Goal: Information Seeking & Learning: Learn about a topic

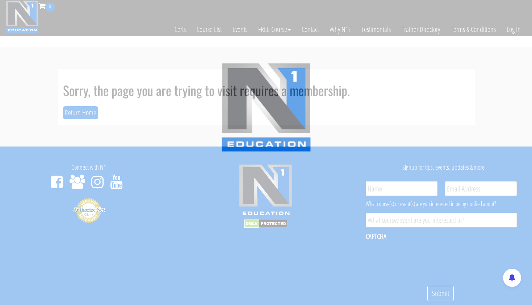
scroll to position [21, 0]
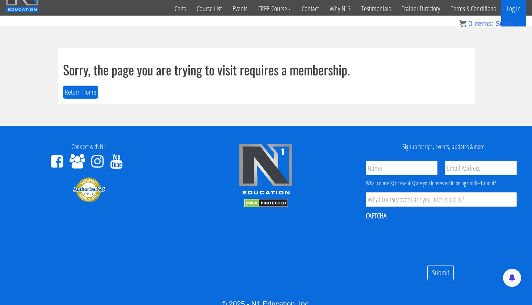
click at [518, 8] on link "Log In" at bounding box center [513, 8] width 25 height 35
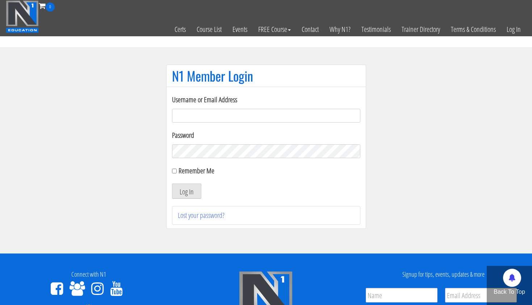
type input "[EMAIL_ADDRESS][DOMAIN_NAME]"
click at [186, 191] on button "Log In" at bounding box center [186, 190] width 29 height 15
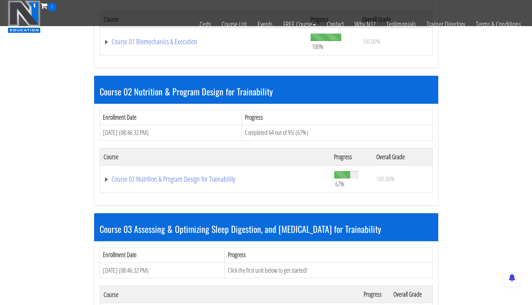
scroll to position [297, 0]
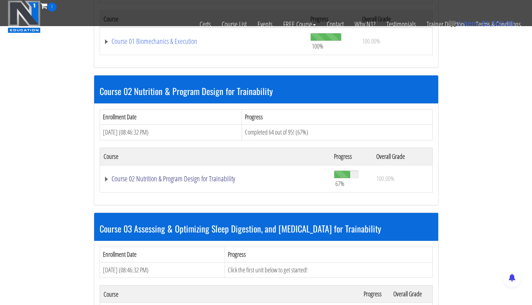
click at [183, 177] on link "Course 02 Nutrition & Program Design for Trainability" at bounding box center [215, 178] width 223 height 7
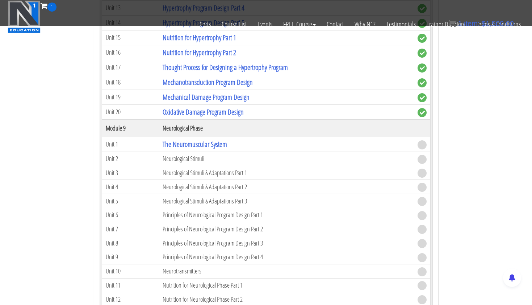
scroll to position [1464, 0]
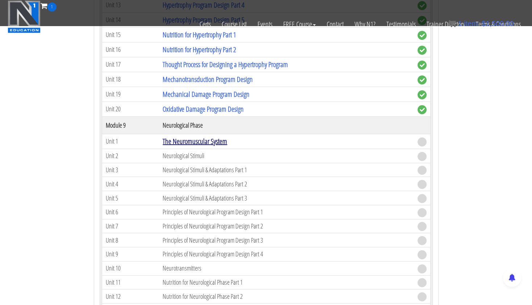
click at [221, 139] on link "The Neuromuscular System" at bounding box center [195, 141] width 64 height 10
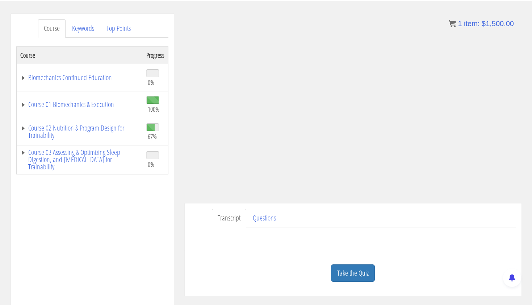
scroll to position [81, 0]
click at [351, 269] on link "Take the Quiz" at bounding box center [353, 273] width 44 height 18
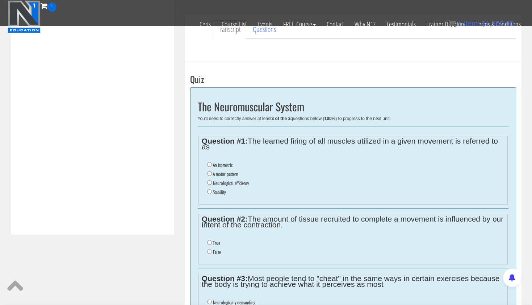
scroll to position [225, 0]
click at [216, 170] on label "A motor pattern" at bounding box center [225, 173] width 25 height 6
click at [212, 170] on input "A motor pattern" at bounding box center [209, 172] width 5 height 5
radio input "true"
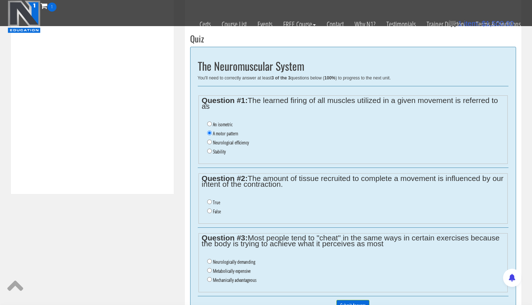
scroll to position [265, 0]
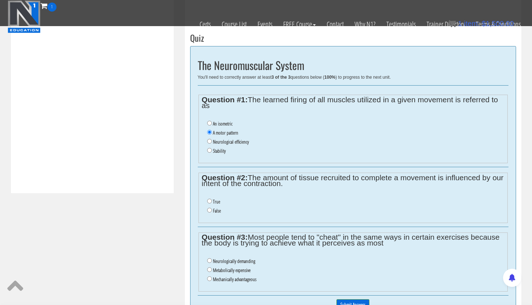
click at [213, 198] on label "True" at bounding box center [216, 201] width 7 height 6
click at [212, 198] on input "True" at bounding box center [209, 200] width 5 height 5
radio input "true"
click at [209, 276] on input "Mechanically advantageous" at bounding box center [209, 278] width 5 height 5
radio input "true"
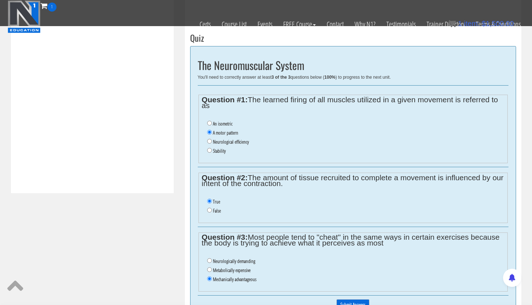
click at [344, 299] on input "Submit Answers" at bounding box center [352, 304] width 33 height 11
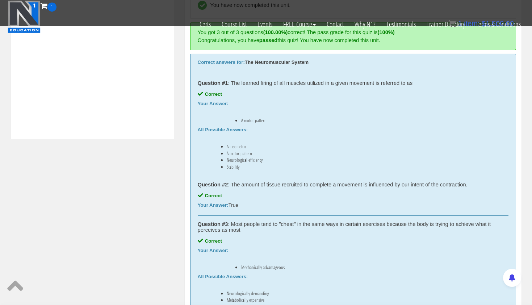
scroll to position [350, 0]
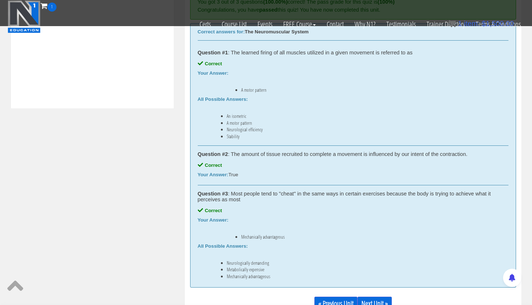
click at [381, 297] on link "Next Unit »" at bounding box center [374, 303] width 34 height 14
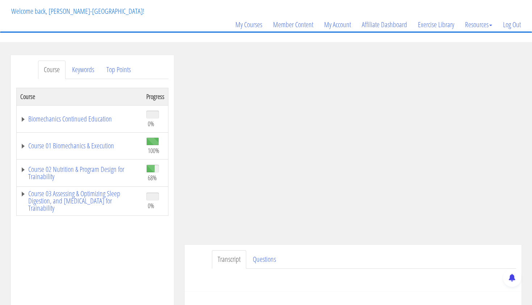
scroll to position [51, 0]
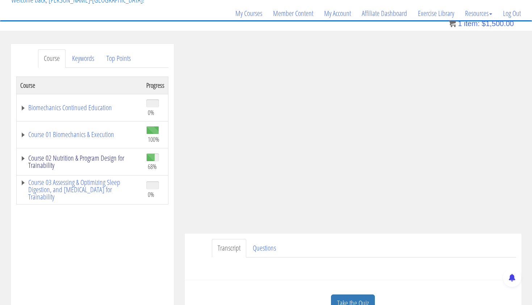
click at [80, 154] on link "Course 02 Nutrition & Program Design for Trainability" at bounding box center [79, 161] width 119 height 14
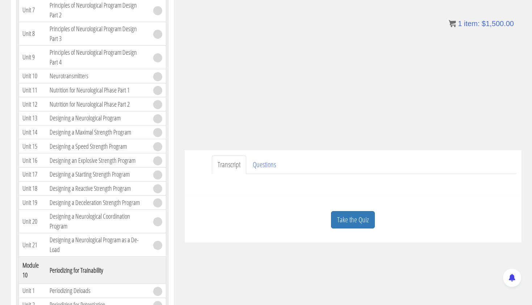
scroll to position [136, 0]
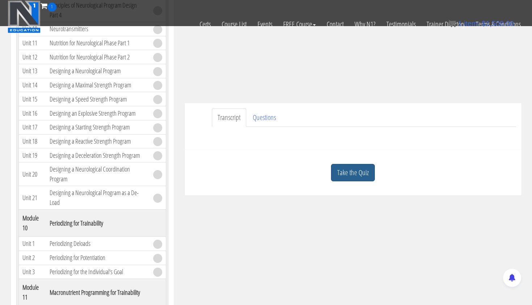
click at [349, 175] on link "Take the Quiz" at bounding box center [353, 173] width 44 height 18
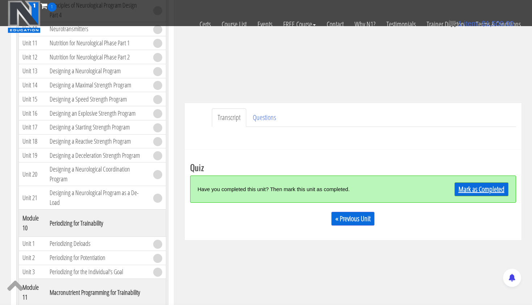
click at [462, 188] on link "Mark as Completed" at bounding box center [482, 189] width 54 height 14
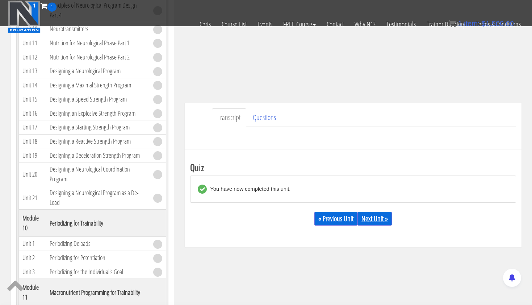
click at [381, 216] on link "Next Unit »" at bounding box center [374, 219] width 34 height 14
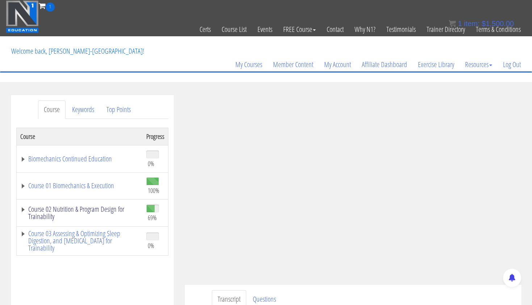
click at [114, 209] on link "Course 02 Nutrition & Program Design for Trainability" at bounding box center [79, 212] width 119 height 14
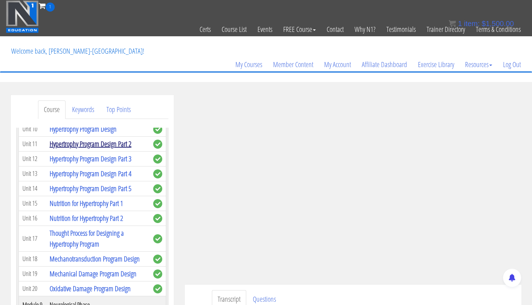
scroll to position [1201, 0]
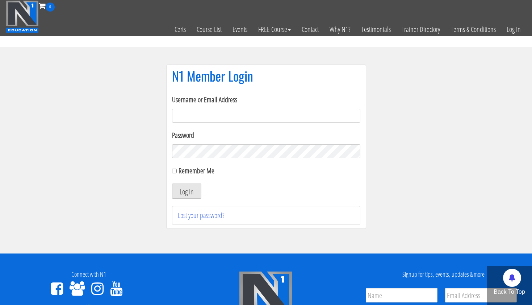
type input "[EMAIL_ADDRESS][DOMAIN_NAME]"
click at [186, 191] on button "Log In" at bounding box center [186, 190] width 29 height 15
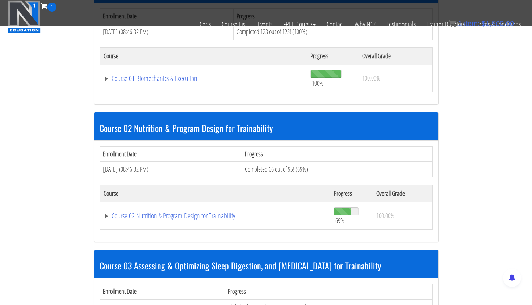
scroll to position [265, 0]
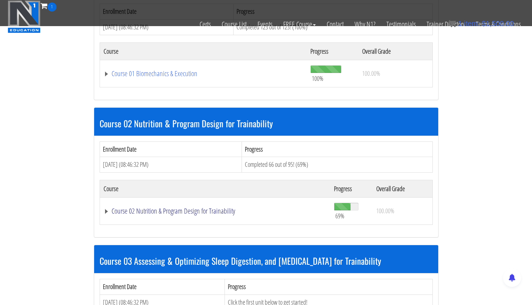
click at [185, 207] on link "Course 02 Nutrition & Program Design for Trainability" at bounding box center [215, 210] width 223 height 7
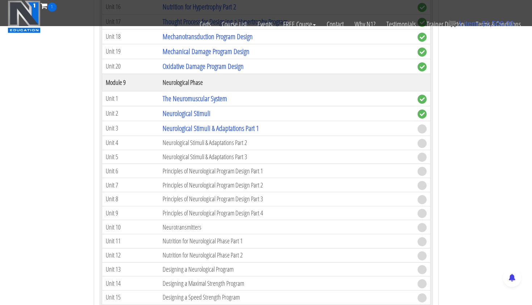
scroll to position [1502, 0]
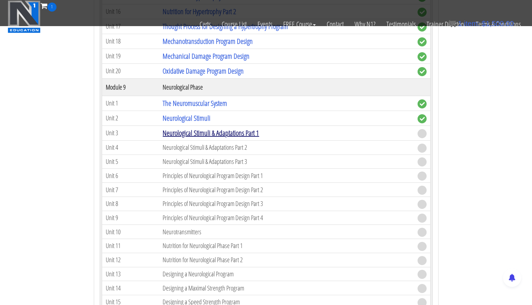
click at [251, 130] on link "Neurological Stimuli & Adaptations Part 1" at bounding box center [211, 133] width 96 height 10
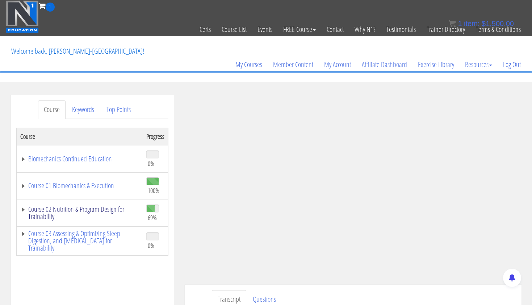
click at [74, 208] on link "Course 02 Nutrition & Program Design for Trainability" at bounding box center [79, 212] width 119 height 14
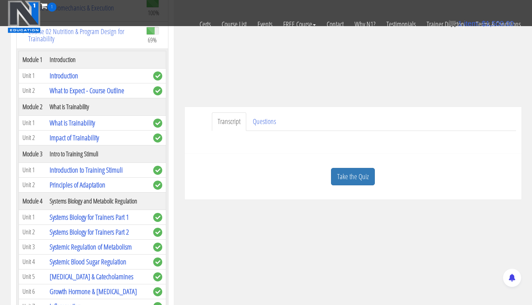
scroll to position [137, 0]
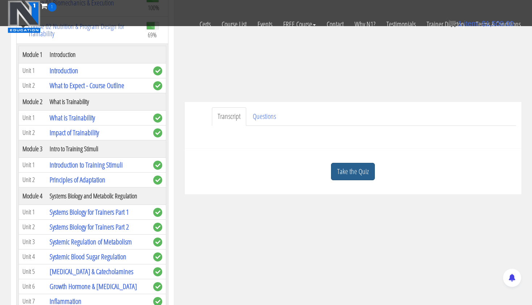
click at [354, 176] on link "Take the Quiz" at bounding box center [353, 172] width 44 height 18
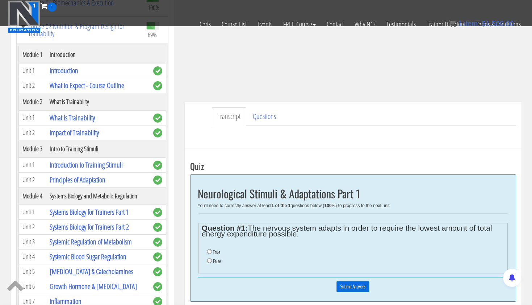
click at [209, 249] on input "True" at bounding box center [209, 251] width 5 height 5
radio input "true"
click at [351, 281] on input "Submit Answers" at bounding box center [352, 286] width 33 height 11
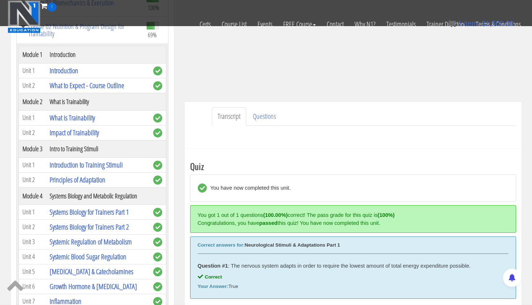
scroll to position [275, 0]
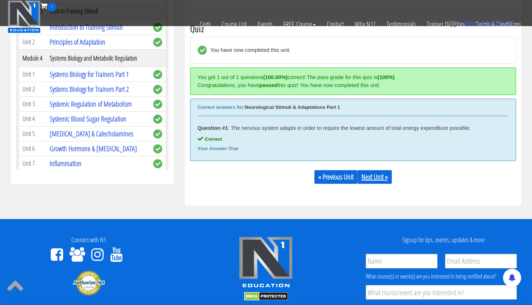
click at [380, 177] on link "Next Unit »" at bounding box center [374, 177] width 34 height 14
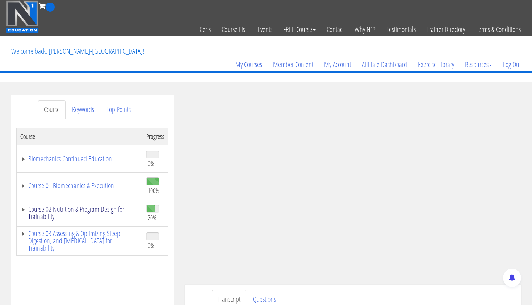
click at [105, 212] on link "Course 02 Nutrition & Program Design for Trainability" at bounding box center [79, 212] width 119 height 14
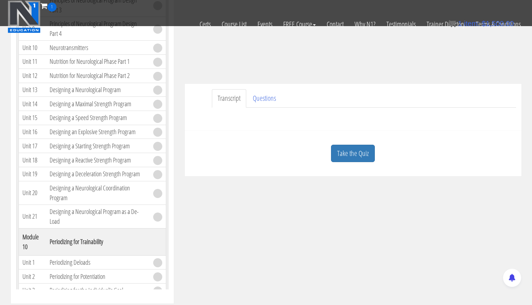
scroll to position [172, 0]
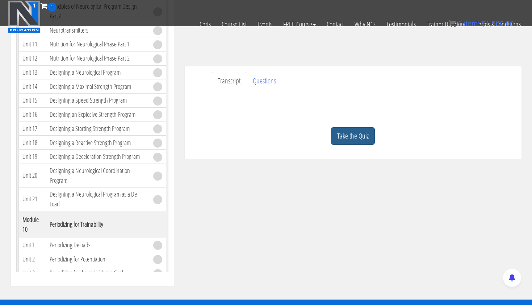
click at [356, 135] on link "Take the Quiz" at bounding box center [353, 136] width 44 height 18
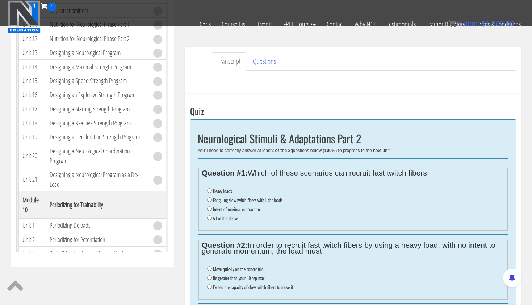
scroll to position [192, 0]
click at [208, 215] on input "All of the above" at bounding box center [209, 217] width 5 height 5
radio input "true"
click at [209, 284] on input "Exceed the capacity of slow twitch fibers to move it" at bounding box center [209, 286] width 5 height 5
radio input "true"
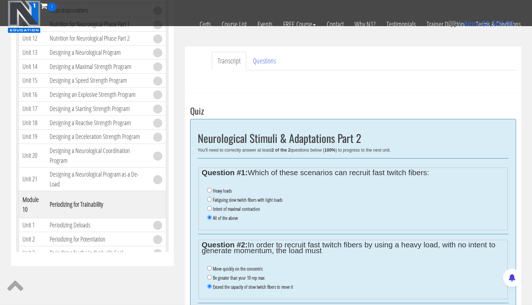
scroll to position [222, 0]
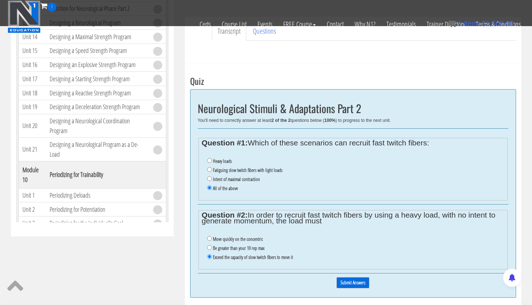
click at [357, 277] on input "Submit Answers" at bounding box center [352, 282] width 33 height 11
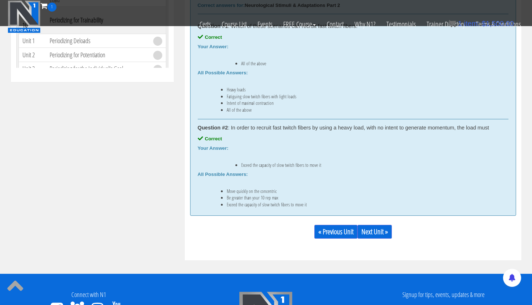
scroll to position [386, 0]
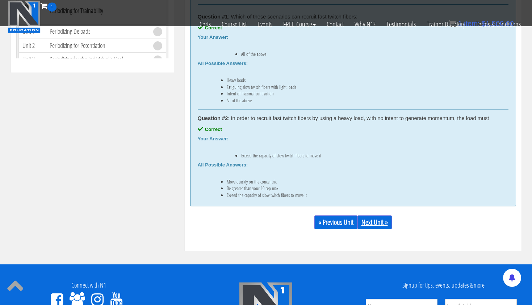
click at [386, 222] on link "Next Unit »" at bounding box center [374, 222] width 34 height 14
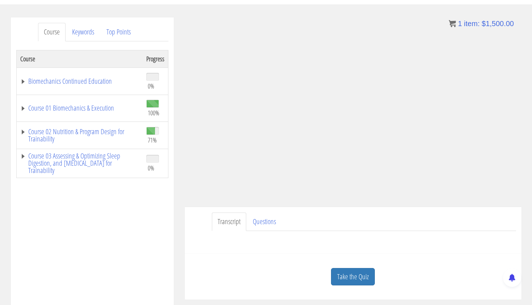
scroll to position [80, 0]
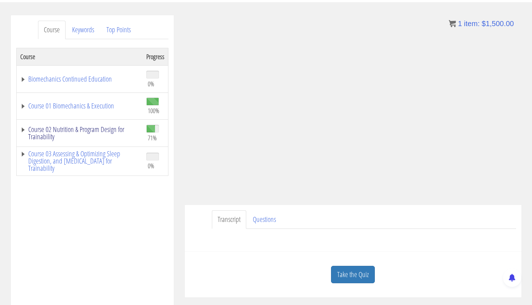
click at [109, 131] on link "Course 02 Nutrition & Program Design for Trainability" at bounding box center [79, 133] width 119 height 14
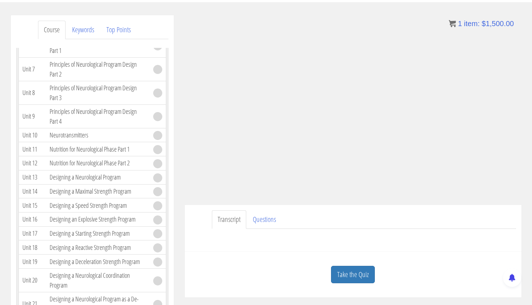
scroll to position [1497, 0]
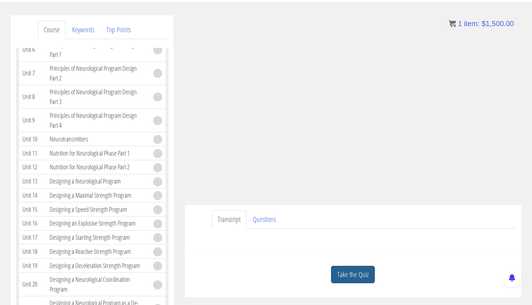
click at [361, 269] on link "Take the Quiz" at bounding box center [353, 274] width 44 height 18
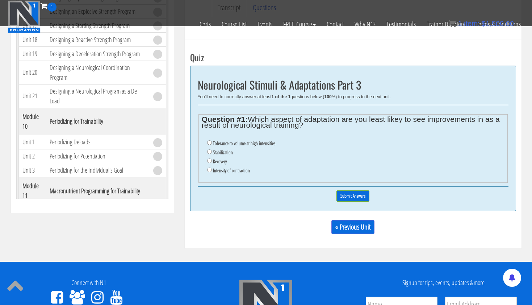
scroll to position [248, 0]
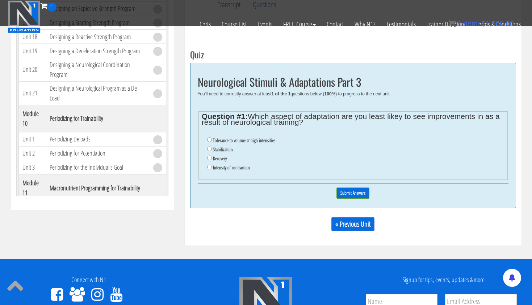
click at [209, 138] on input "Tolerance to volume at high intensities" at bounding box center [209, 139] width 5 height 5
radio input "true"
click at [344, 187] on input "Submit Answers" at bounding box center [352, 192] width 33 height 11
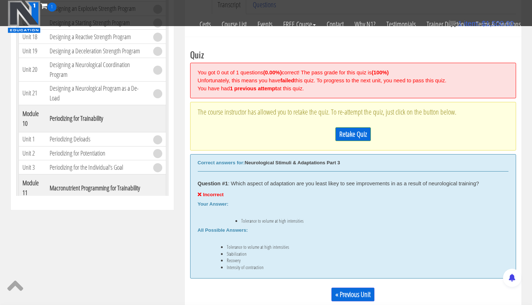
scroll to position [275, 0]
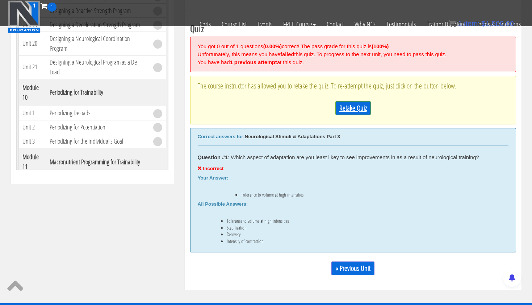
click at [338, 107] on link "Retake Quiz" at bounding box center [352, 108] width 35 height 14
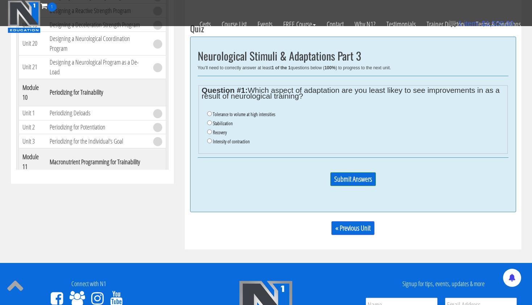
click at [215, 129] on label "Recovery" at bounding box center [220, 132] width 14 height 6
click at [212, 129] on input "Recovery" at bounding box center [209, 131] width 5 height 5
radio input "true"
click at [354, 172] on input "Submit Answers" at bounding box center [353, 179] width 46 height 14
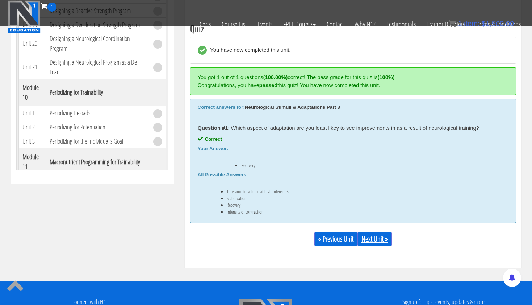
click at [374, 239] on link "Next Unit »" at bounding box center [374, 239] width 34 height 14
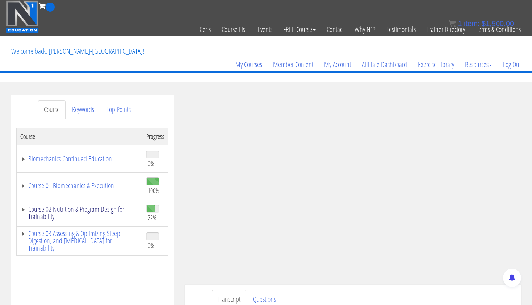
click at [81, 210] on link "Course 02 Nutrition & Program Design for Trainability" at bounding box center [79, 212] width 119 height 14
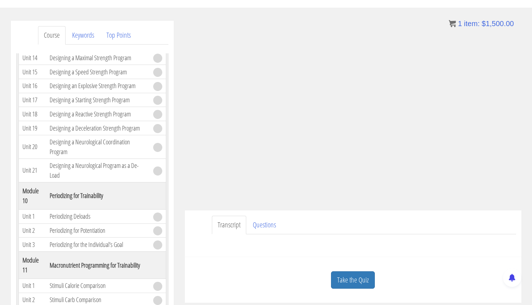
scroll to position [112, 0]
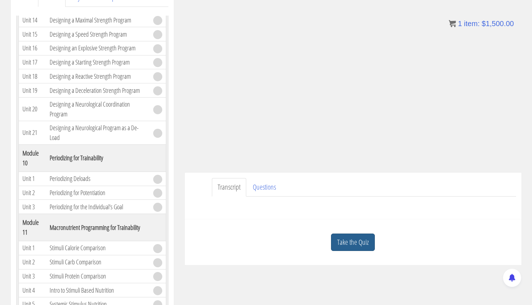
click at [363, 241] on link "Take the Quiz" at bounding box center [353, 242] width 44 height 18
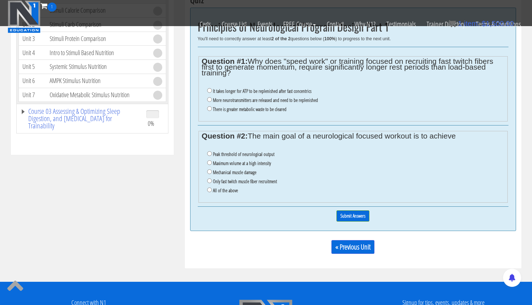
scroll to position [304, 0]
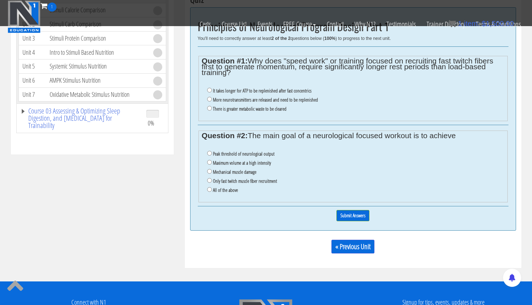
click at [209, 88] on input "It takes longer for ATP to be replenished after fast concentrics" at bounding box center [209, 90] width 5 height 5
radio input "true"
click at [311, 159] on li "Maximum volume at a high intensity" at bounding box center [355, 162] width 297 height 9
click at [318, 167] on li "Mechanical muscle damage" at bounding box center [355, 171] width 297 height 9
click at [208, 187] on input "All of the above" at bounding box center [209, 189] width 5 height 5
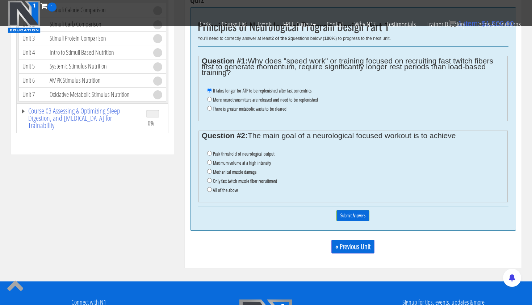
radio input "true"
click at [352, 210] on input "Submit Answers" at bounding box center [352, 215] width 33 height 11
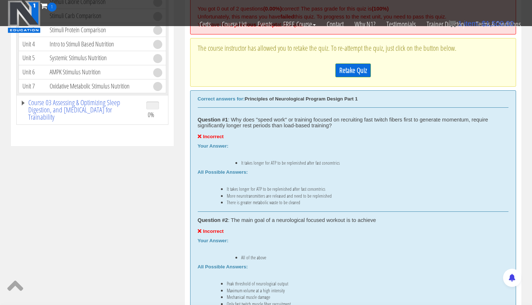
scroll to position [312, 0]
click at [352, 70] on link "Retake Quiz" at bounding box center [352, 70] width 35 height 14
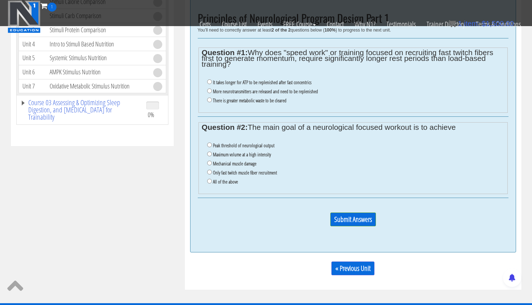
click at [212, 88] on li "More neurotransmitters are released and need to be replenished" at bounding box center [355, 91] width 297 height 9
click at [209, 89] on input "More neurotransmitters are released and need to be replenished" at bounding box center [209, 90] width 5 height 5
radio input "true"
click at [209, 142] on input "Peak threshold of neurological output" at bounding box center [209, 144] width 5 height 5
radio input "true"
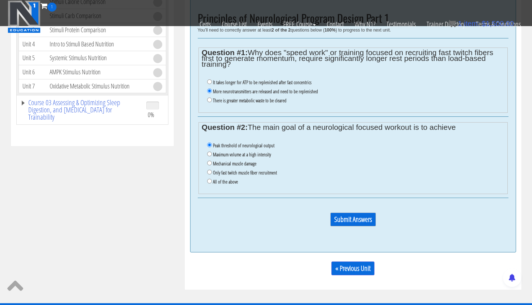
click at [341, 212] on input "Submit Answers" at bounding box center [353, 219] width 46 height 14
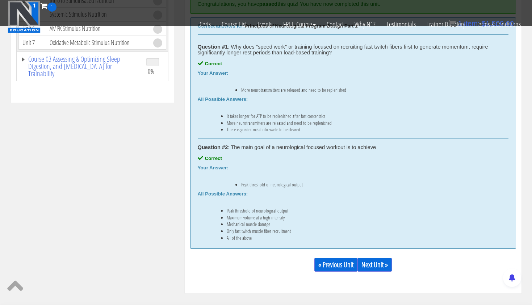
scroll to position [442, 0]
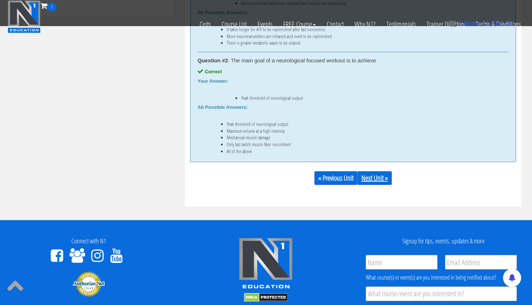
click at [372, 177] on link "Next Unit »" at bounding box center [374, 178] width 34 height 14
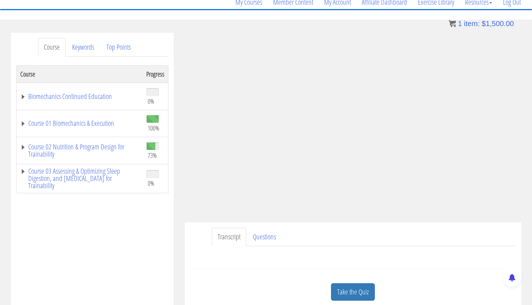
scroll to position [71, 0]
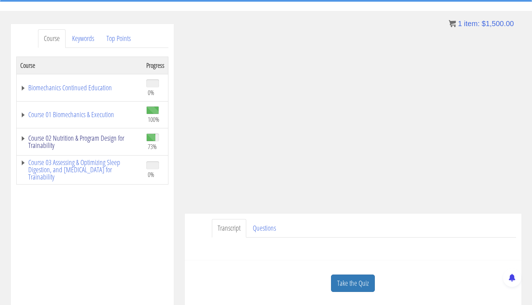
click at [107, 134] on link "Course 02 Nutrition & Program Design for Trainability" at bounding box center [79, 141] width 119 height 14
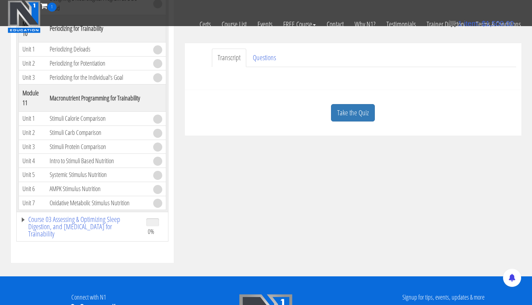
scroll to position [1736, 0]
